Goal: Register for event/course

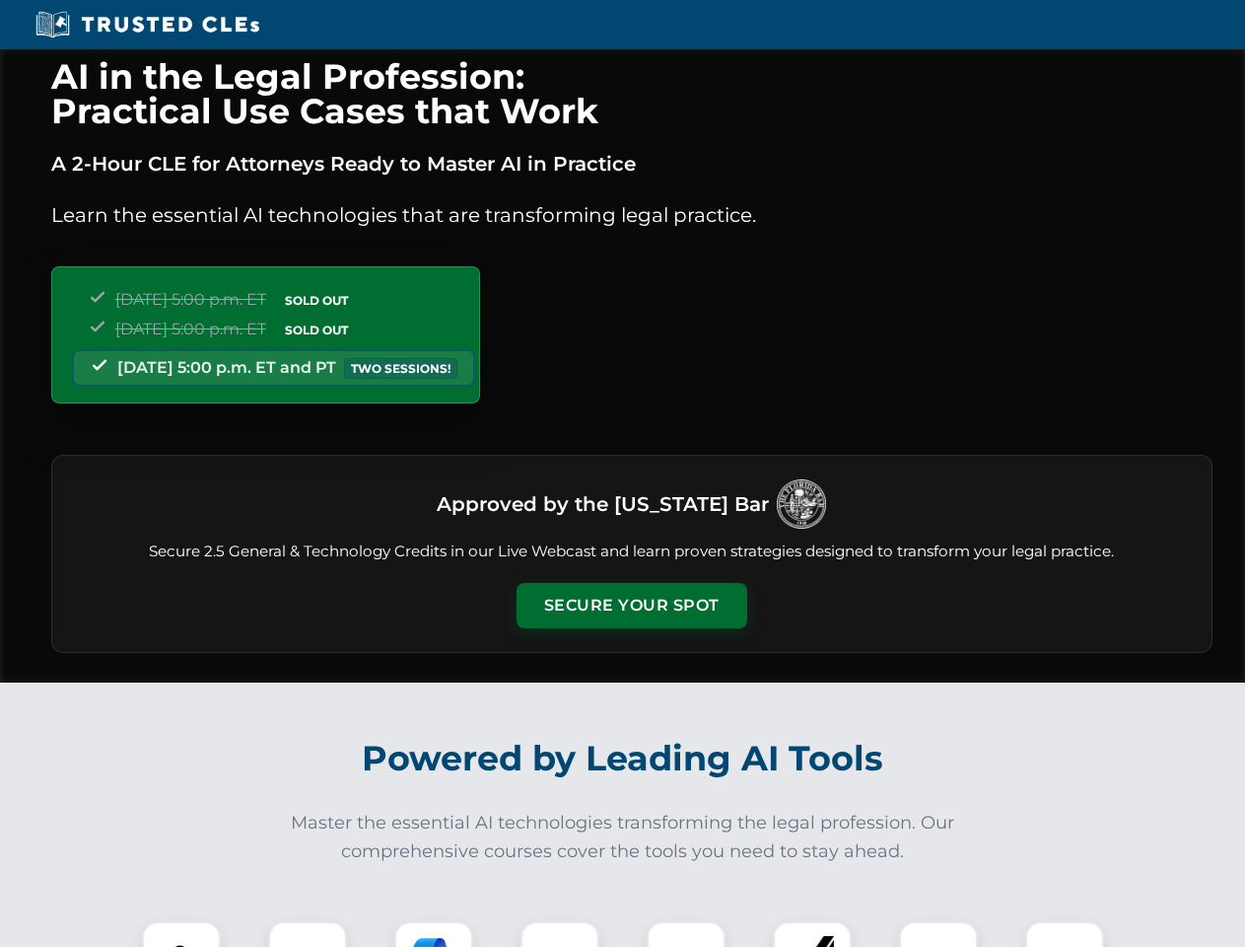
click at [631, 605] on button "Secure Your Spot" at bounding box center [632, 605] width 231 height 45
click at [181, 934] on img at bounding box center [181, 960] width 57 height 57
click at [308, 934] on div at bounding box center [307, 960] width 79 height 79
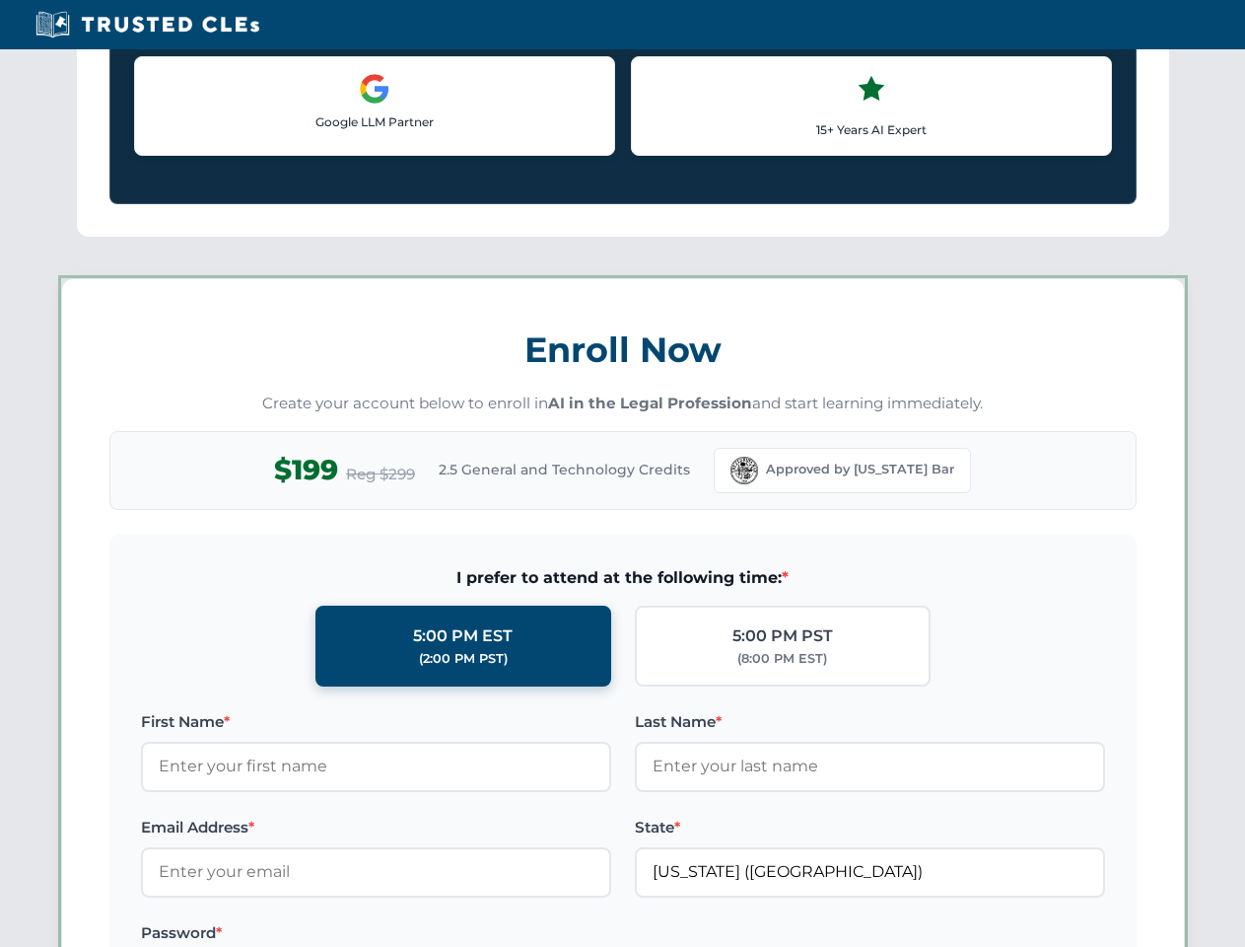
click at [560, 934] on label "Password *" at bounding box center [376, 933] width 470 height 24
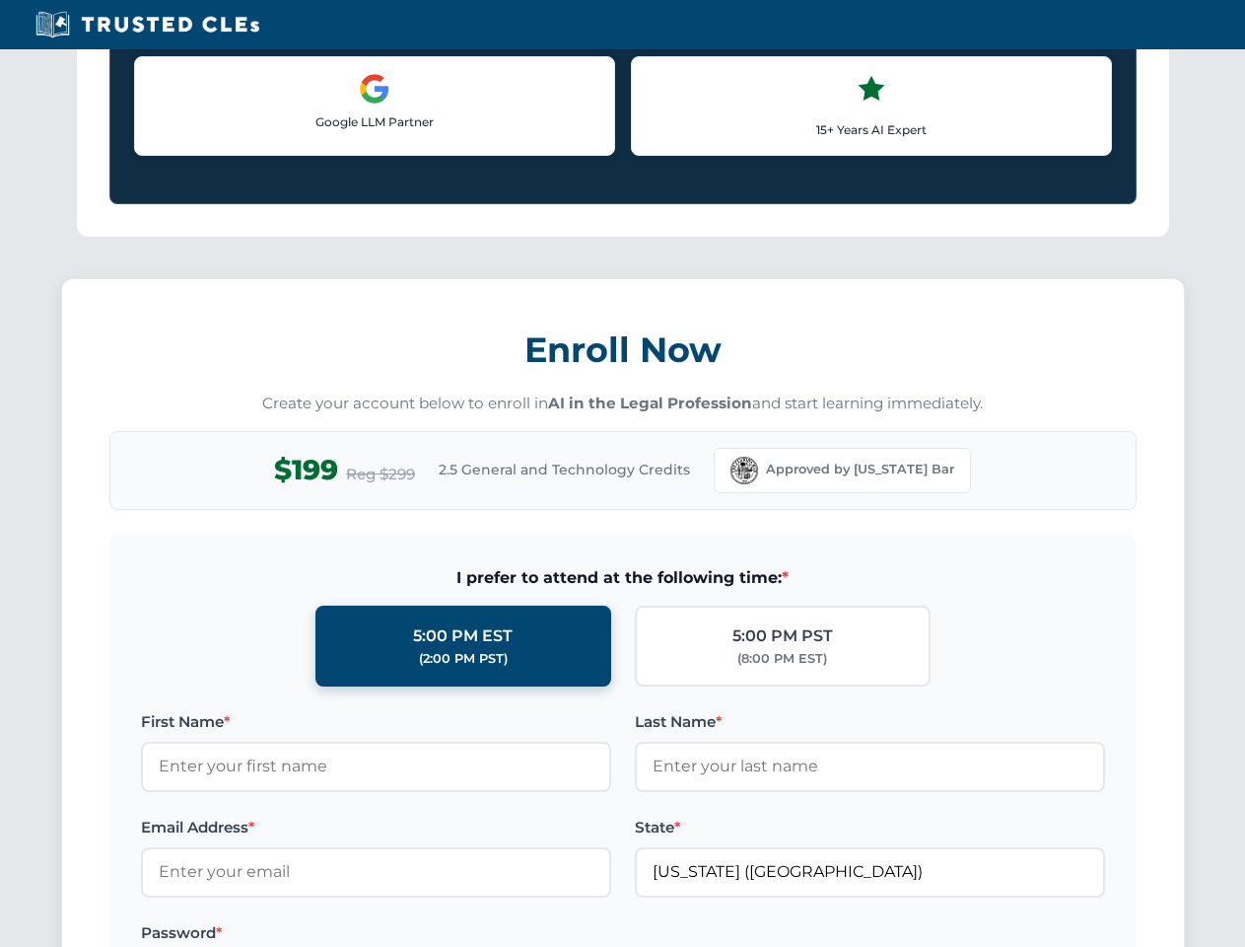
scroll to position [1936, 0]
